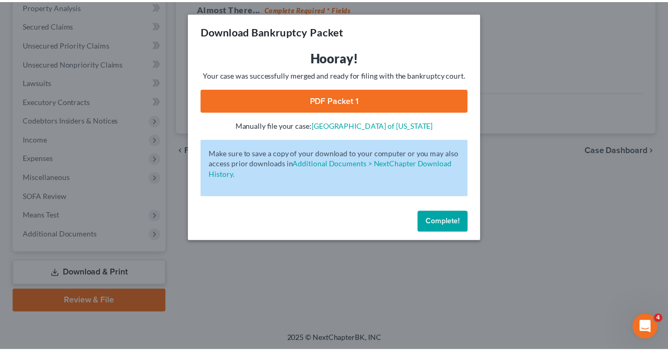
scroll to position [227, 0]
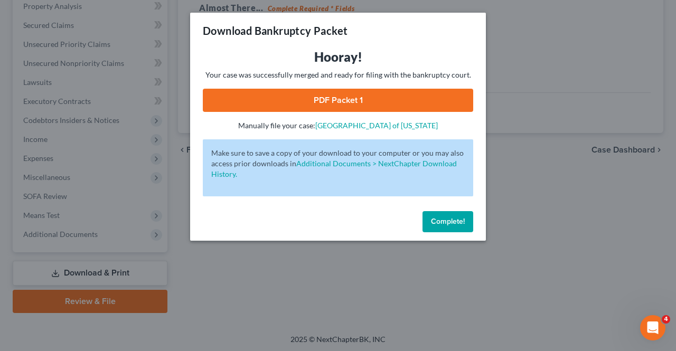
click at [452, 234] on div "Complete!" at bounding box center [338, 224] width 296 height 34
click at [444, 219] on span "Complete!" at bounding box center [448, 221] width 34 height 9
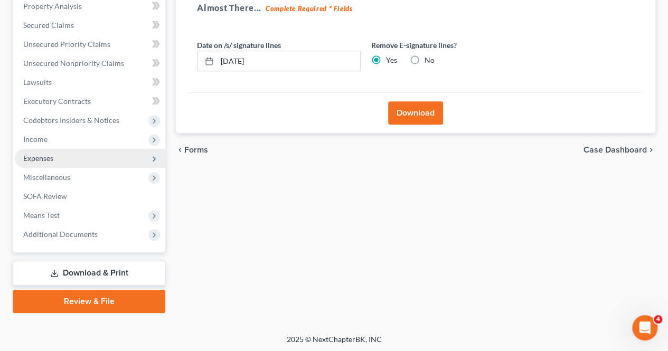
click at [50, 160] on span "Expenses" at bounding box center [38, 158] width 30 height 9
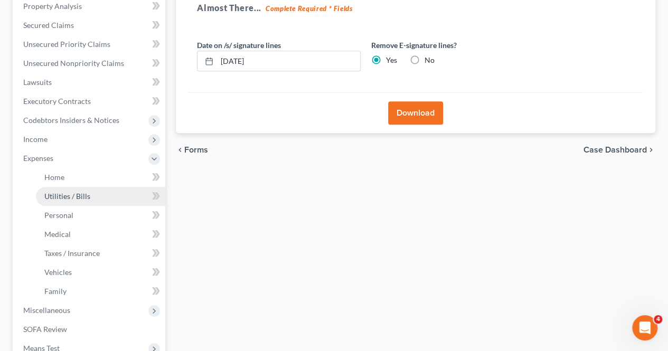
click at [70, 200] on link "Utilities / Bills" at bounding box center [100, 196] width 129 height 19
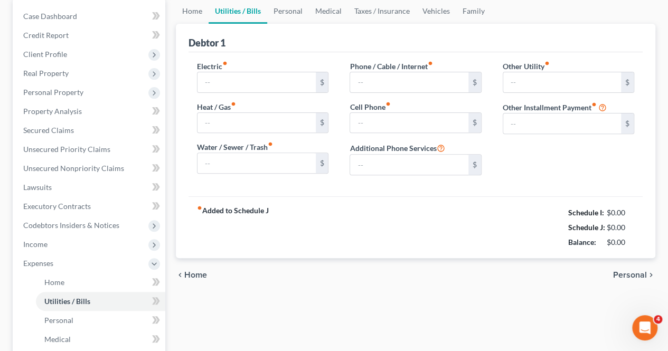
type input "150.00"
type input "50.00"
type input "25.00"
type input "100.00"
type input "150.00"
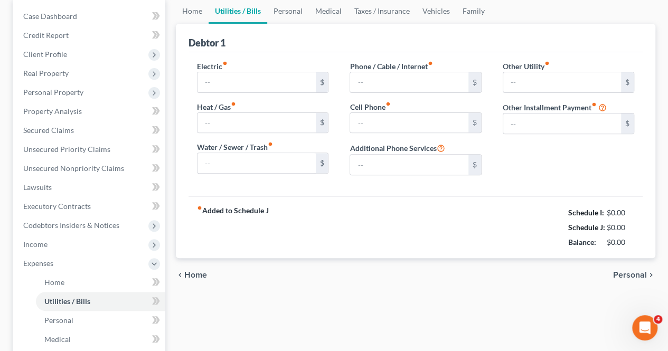
type input "0.00"
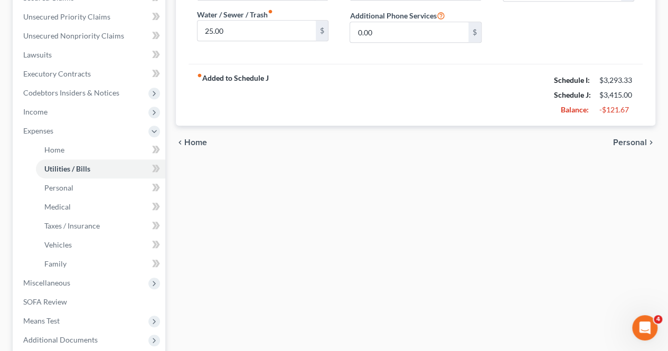
scroll to position [360, 0]
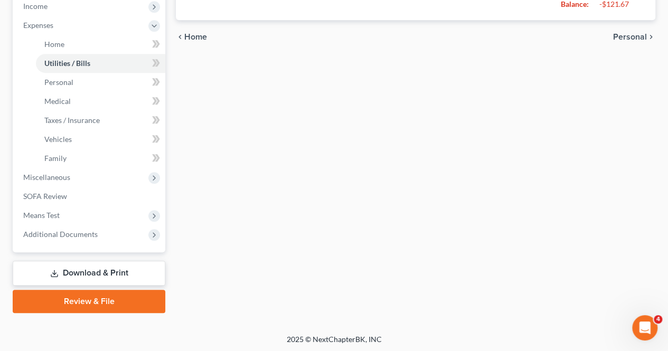
click at [61, 272] on link "Download & Print" at bounding box center [89, 273] width 153 height 25
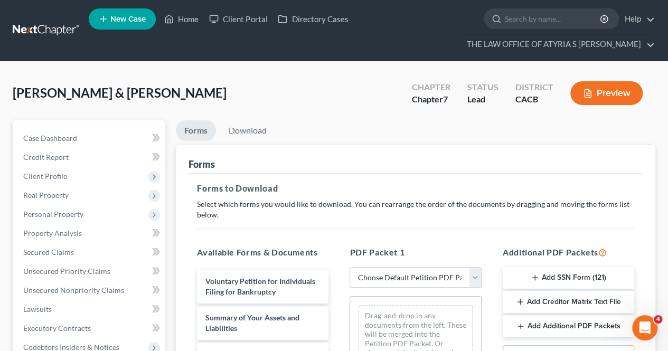
click at [615, 303] on button "Add Creditor Matrix Text File" at bounding box center [568, 302] width 131 height 22
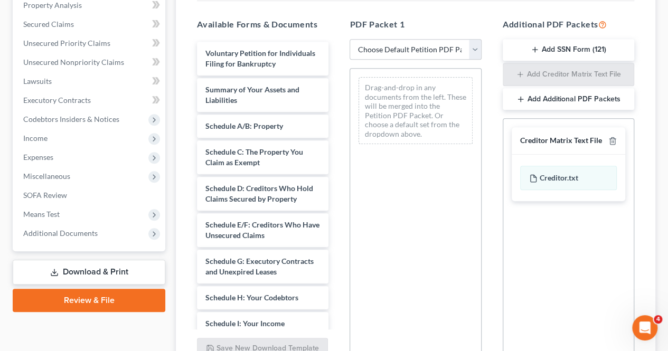
scroll to position [329, 0]
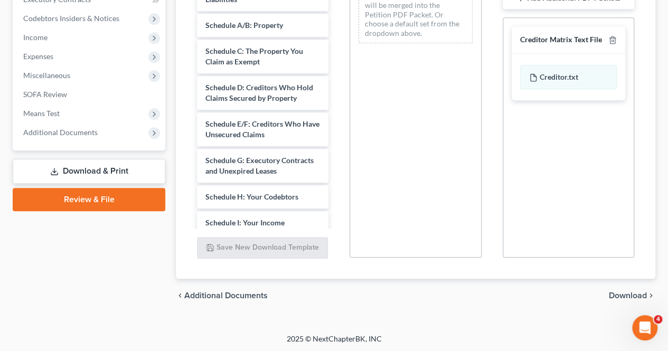
click at [619, 297] on span "Download" at bounding box center [628, 296] width 38 height 8
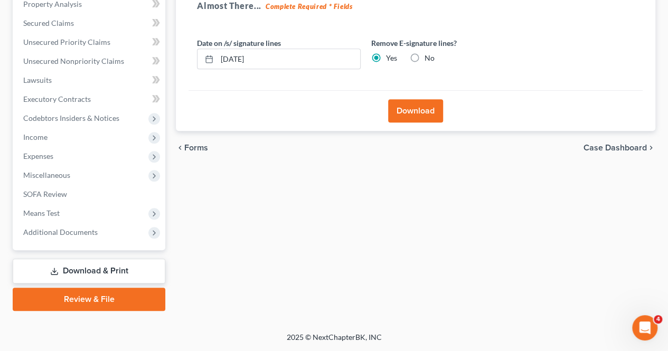
scroll to position [227, 0]
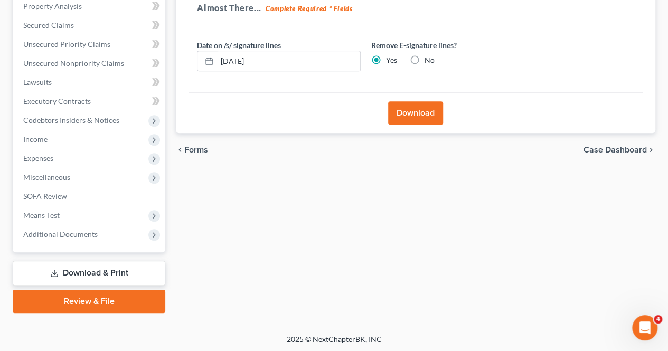
click at [397, 115] on button "Download" at bounding box center [415, 112] width 55 height 23
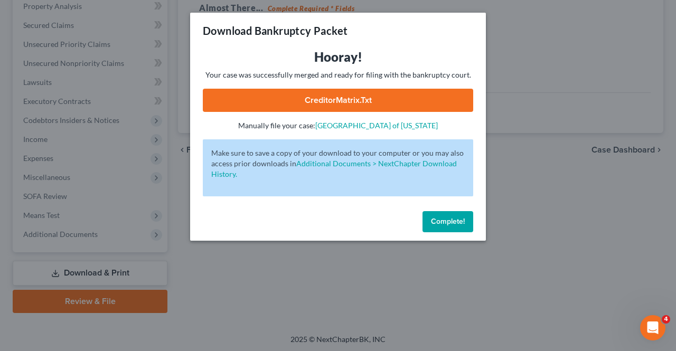
click at [314, 102] on link "CreditorMatrix.txt" at bounding box center [338, 100] width 270 height 23
click at [442, 229] on button "Complete!" at bounding box center [447, 221] width 51 height 21
